Goal: Browse casually

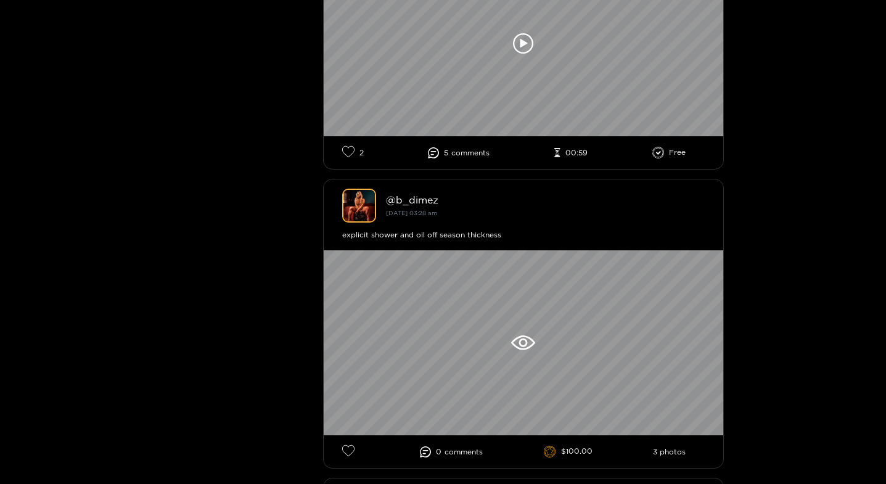
scroll to position [2835, 0]
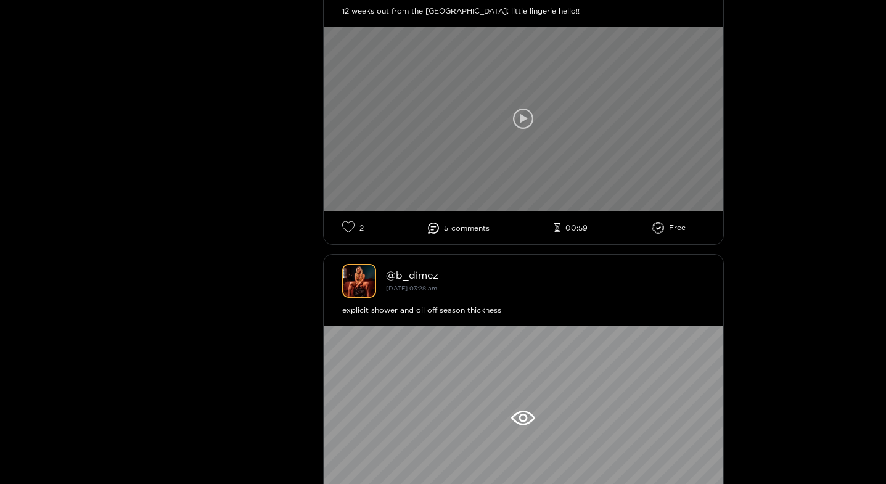
click at [514, 114] on icon at bounding box center [523, 118] width 21 height 21
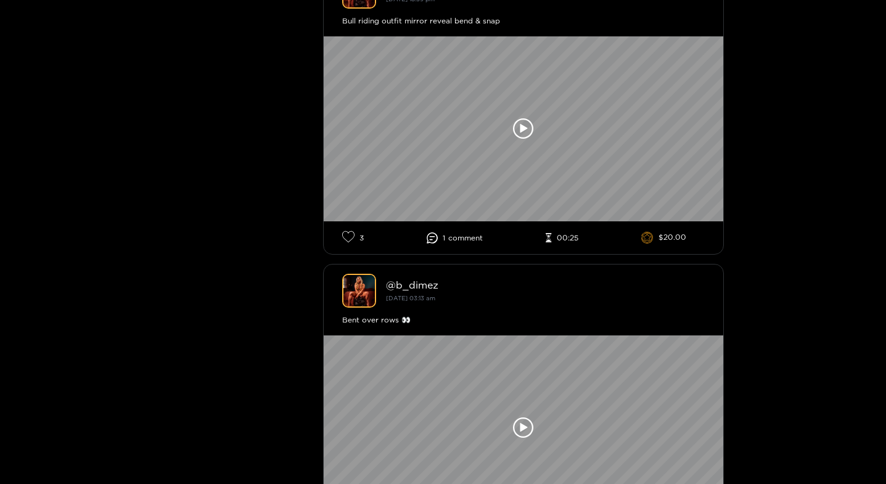
scroll to position [12571, 0]
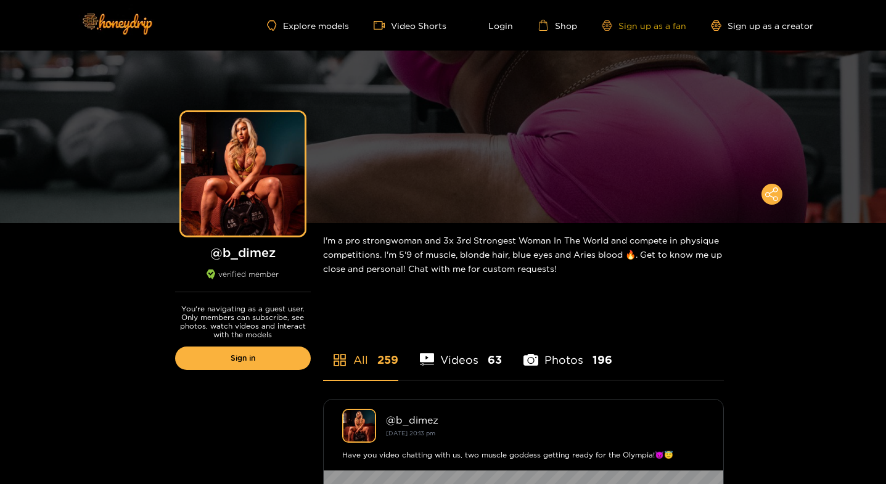
click at [646, 26] on link "Sign up as a fan" at bounding box center [643, 25] width 84 height 10
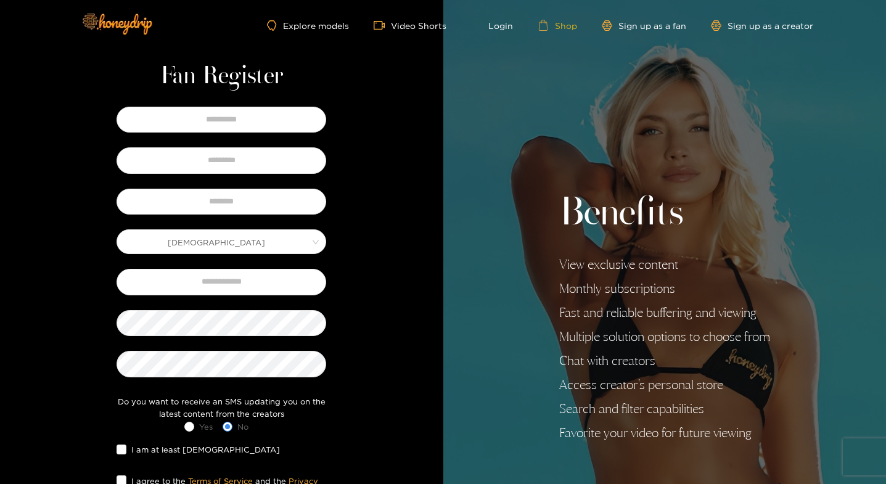
click at [565, 24] on link "Shop" at bounding box center [556, 25] width 39 height 11
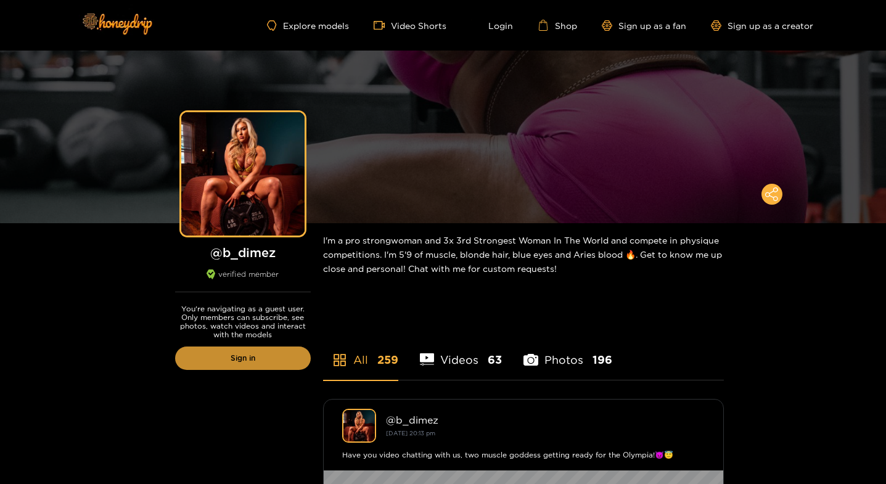
click at [242, 361] on link "Sign in" at bounding box center [243, 357] width 136 height 23
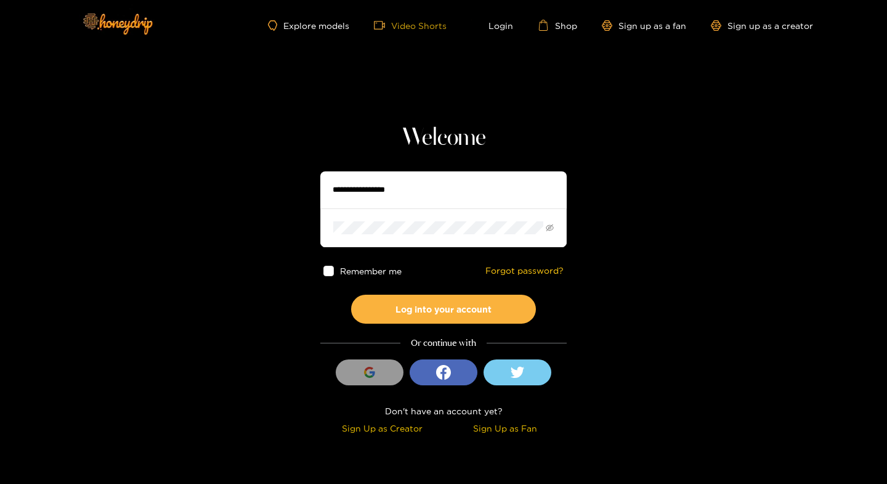
click at [410, 26] on link "Video Shorts" at bounding box center [410, 25] width 73 height 11
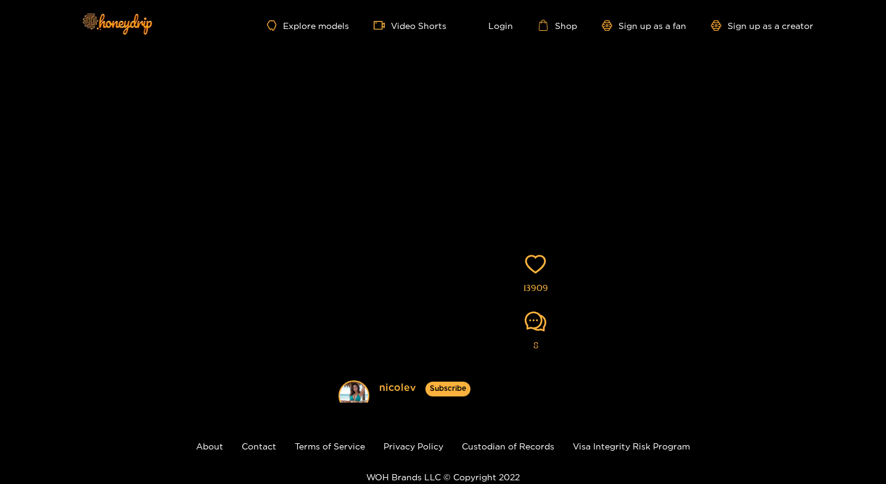
scroll to position [134, 0]
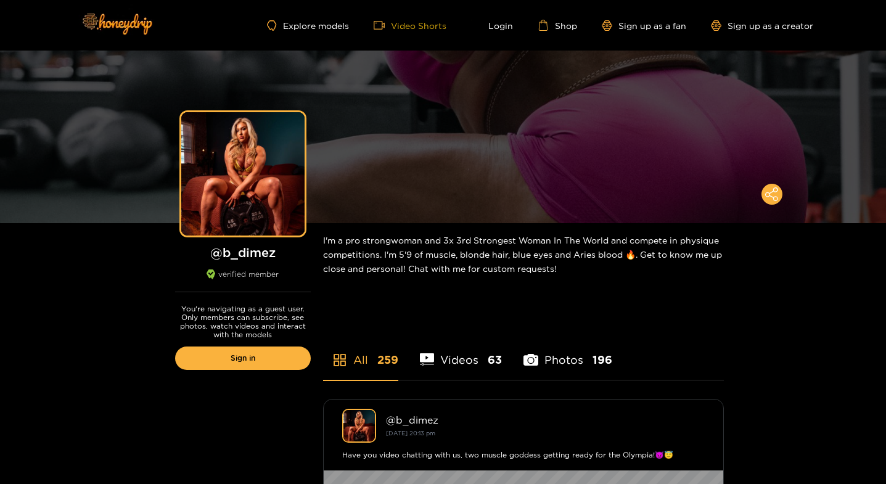
click at [427, 20] on link "Video Shorts" at bounding box center [409, 25] width 73 height 11
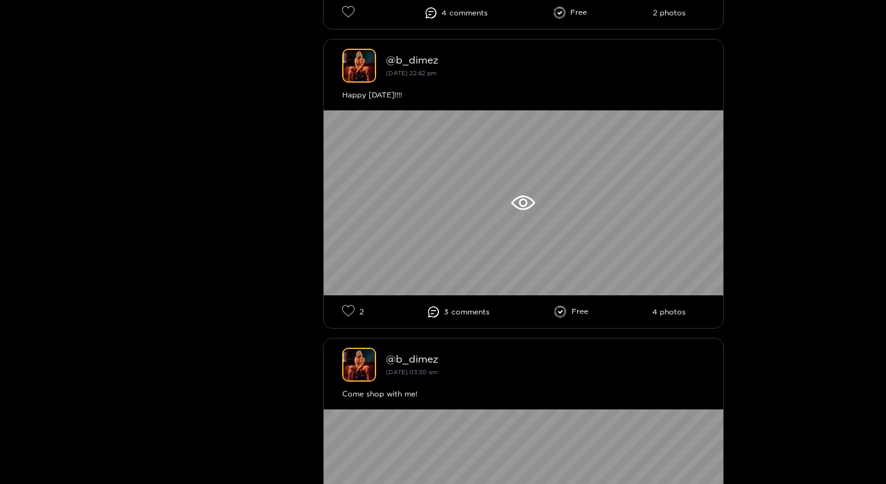
scroll to position [5485, 0]
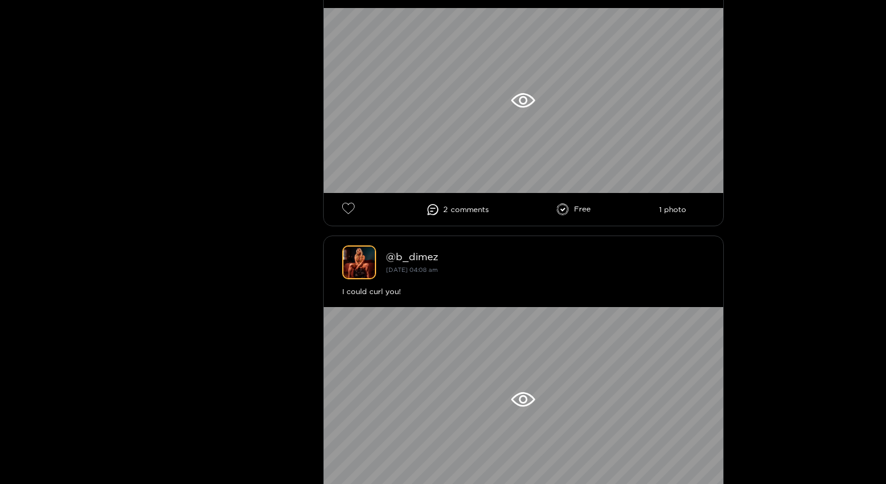
scroll to position [1849, 0]
